Goal: Task Accomplishment & Management: Manage account settings

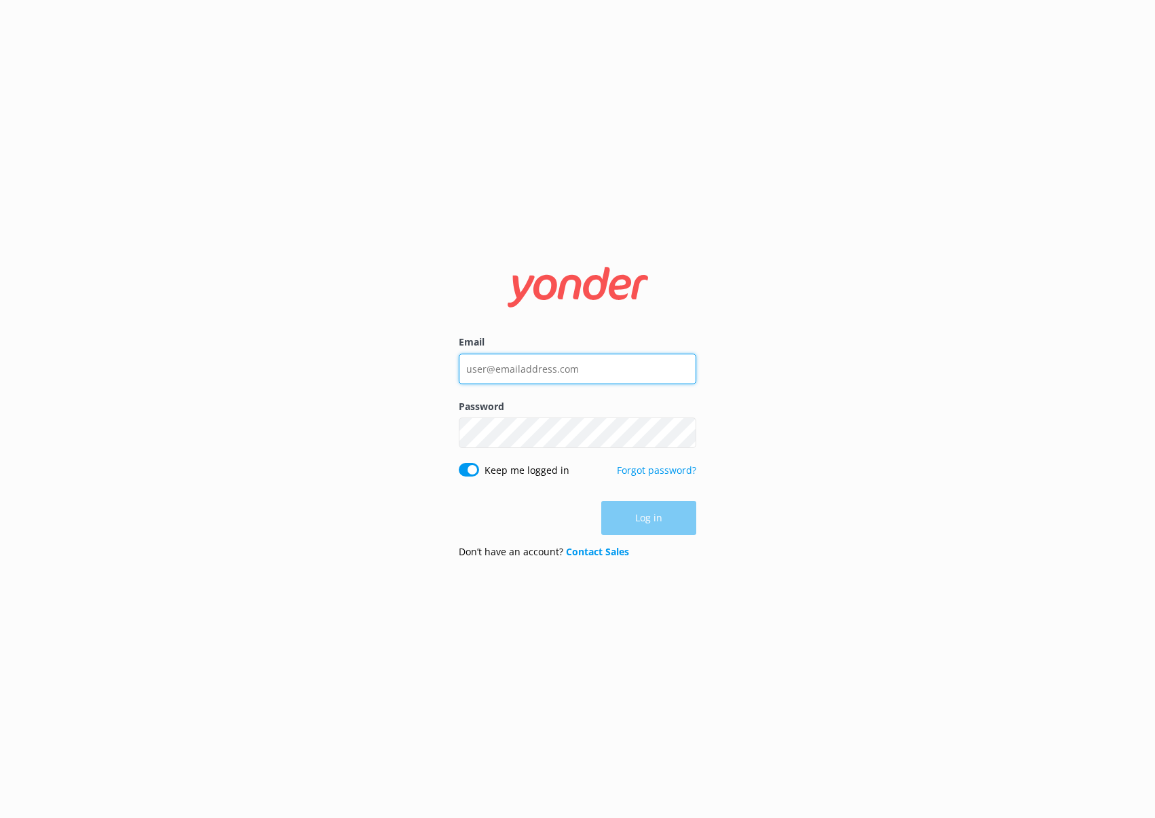
type input "[PERSON_NAME][EMAIL_ADDRESS][DOMAIN_NAME]"
click at [663, 516] on div "Log in" at bounding box center [578, 518] width 238 height 34
click at [654, 520] on button "Log in" at bounding box center [649, 519] width 95 height 34
